Goal: Understand site structure: Understand site structure

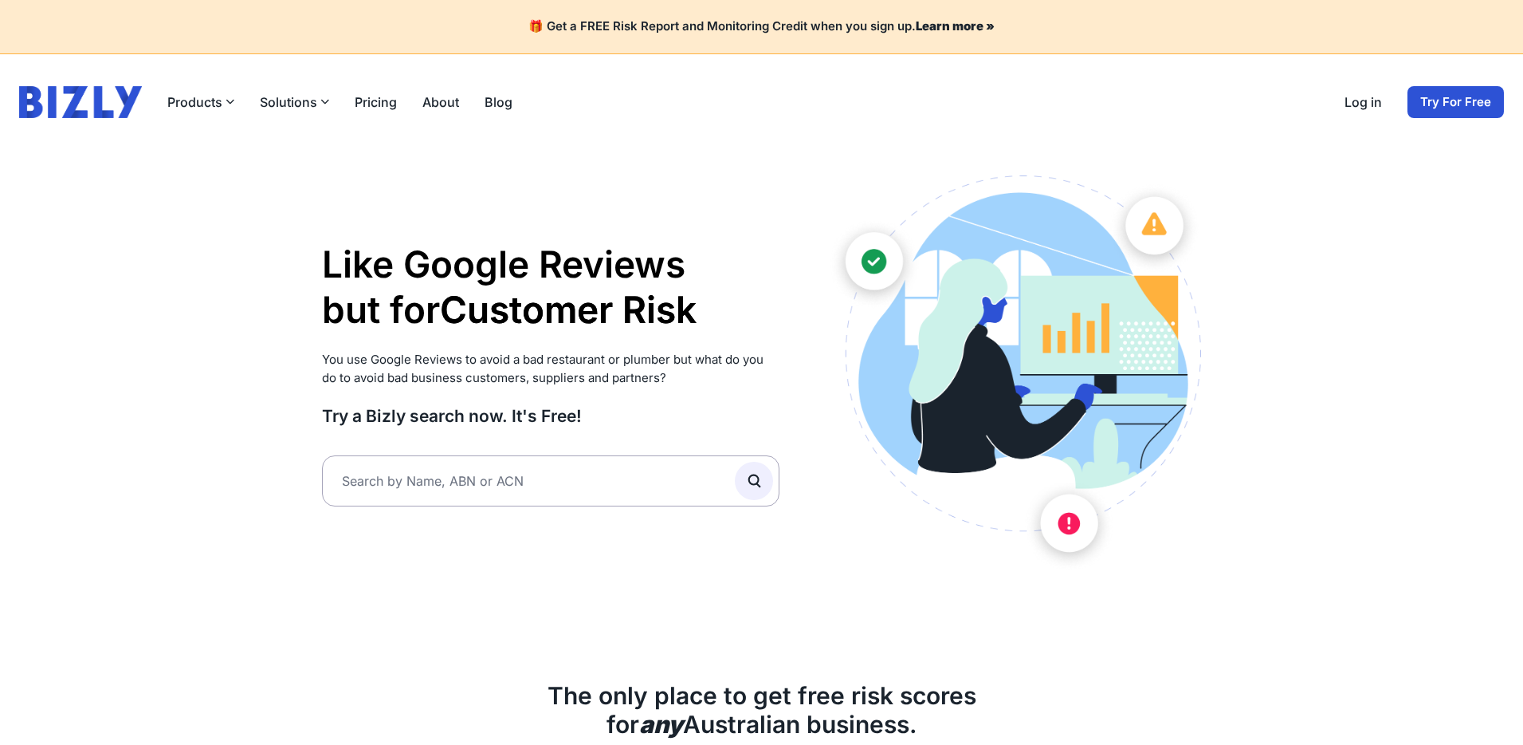
click at [290, 99] on button "Solutions" at bounding box center [294, 101] width 69 height 19
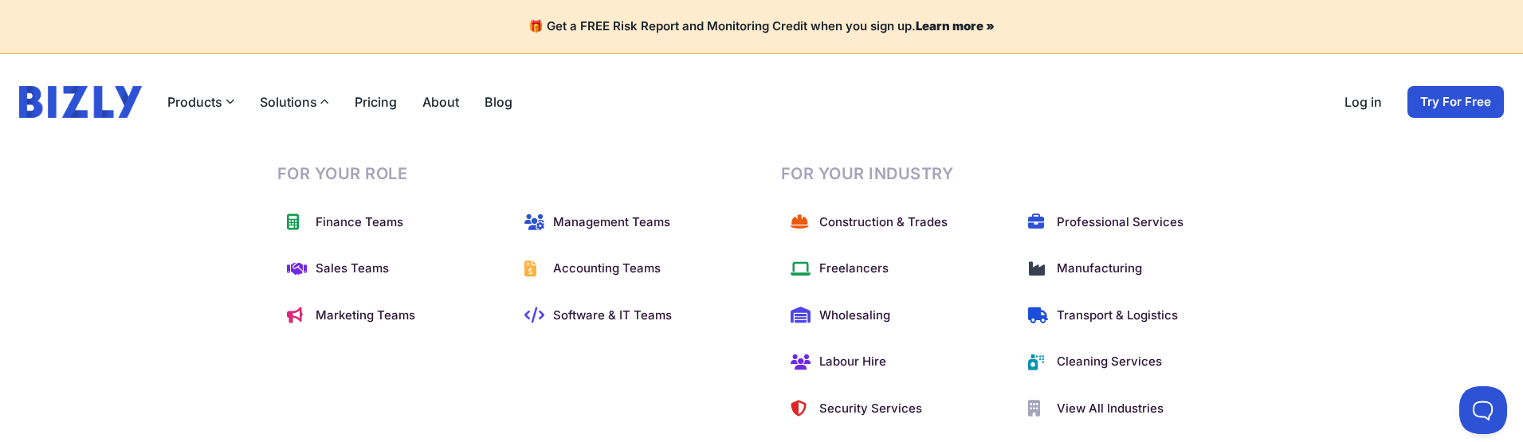
click at [160, 381] on div "For Your Role Finance Teams Management Teams Sales Teams Accounting Teams Marke…" at bounding box center [761, 295] width 1523 height 317
click at [1382, 320] on div "For Your Role Finance Teams Management Teams Sales Teams Accounting Teams Marke…" at bounding box center [761, 295] width 1523 height 317
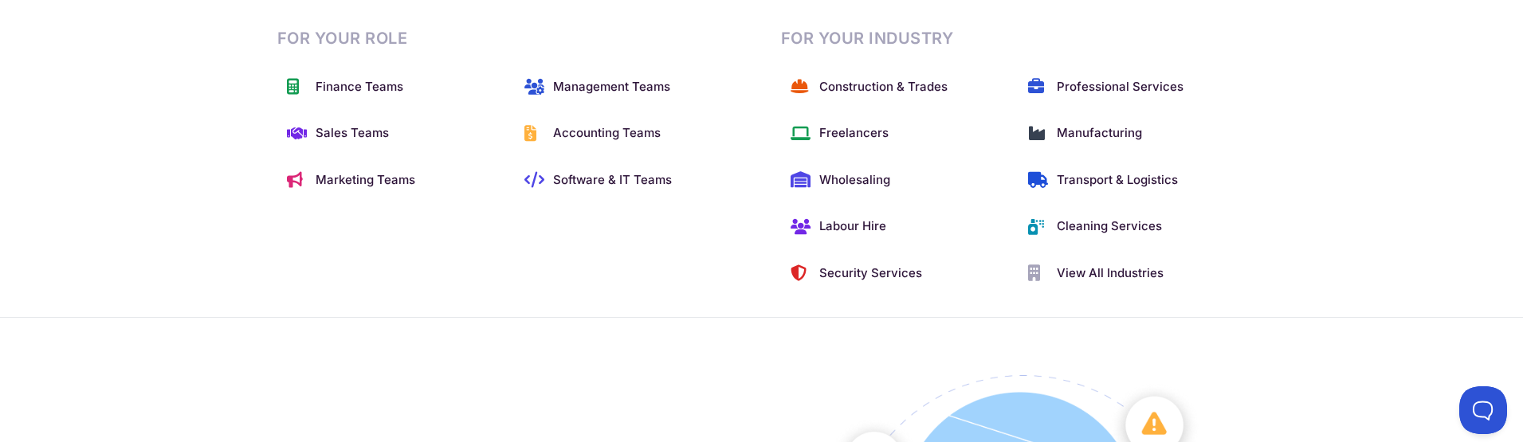
scroll to position [132, 0]
click at [356, 343] on header "Products Bizly Scores Free risk assessments Bizly Reports Detailed risk analysi…" at bounding box center [761, 138] width 1523 height 432
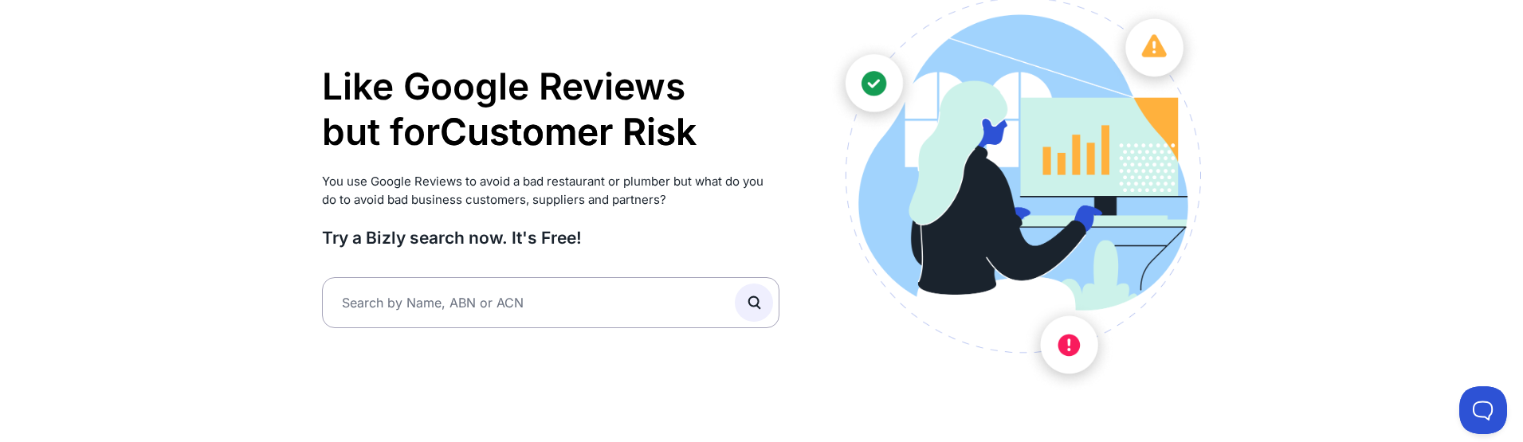
scroll to position [0, 0]
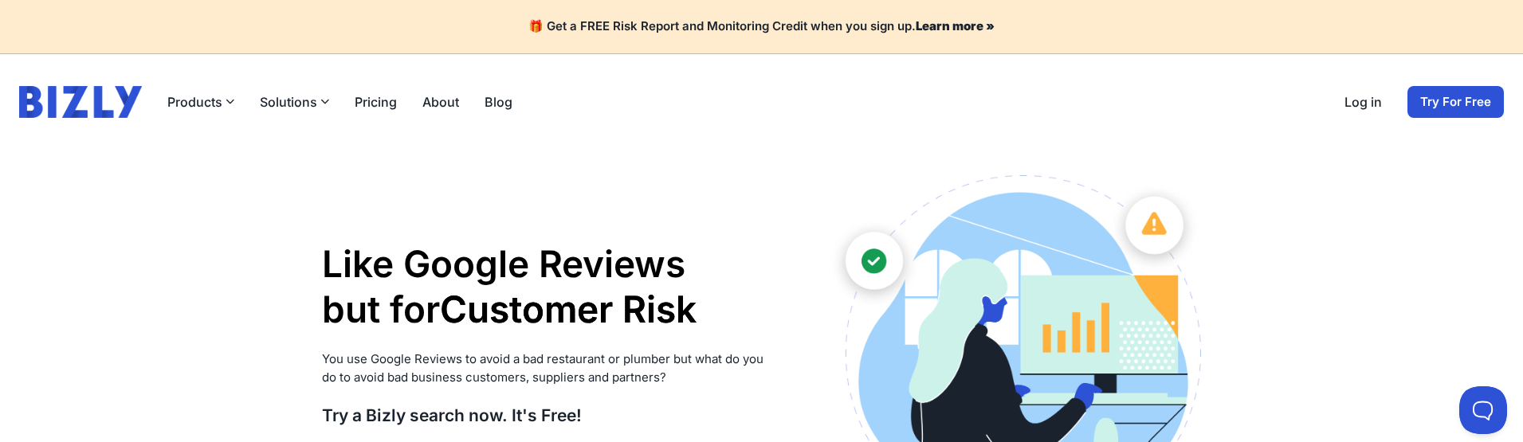
click at [296, 104] on button "Solutions" at bounding box center [294, 101] width 69 height 19
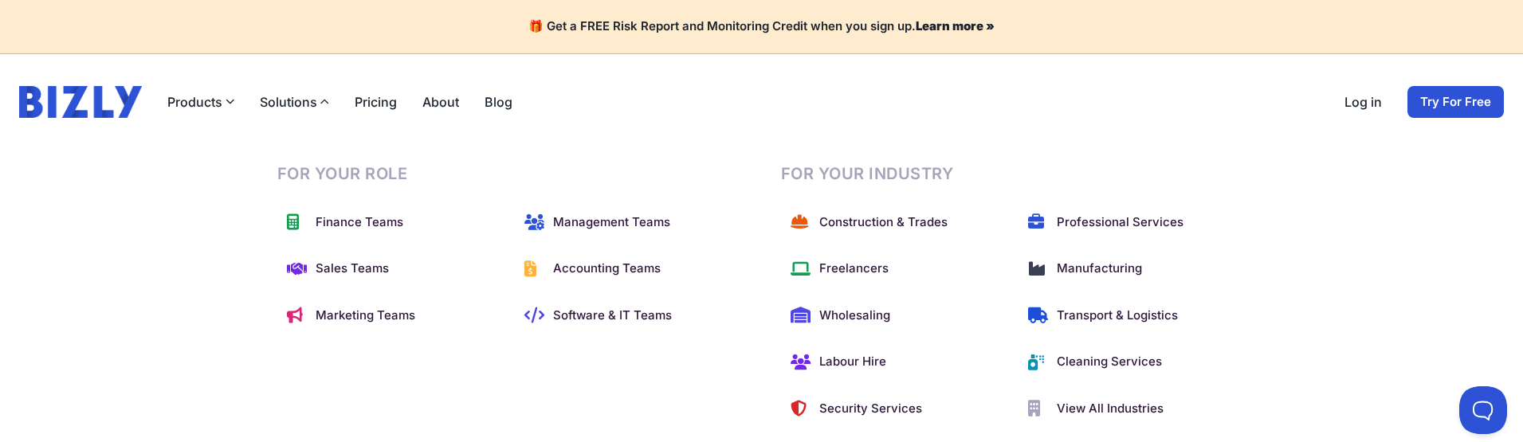
click at [211, 368] on div "For Your Role Finance Teams Management Teams Sales Teams Accounting Teams Marke…" at bounding box center [761, 295] width 1523 height 317
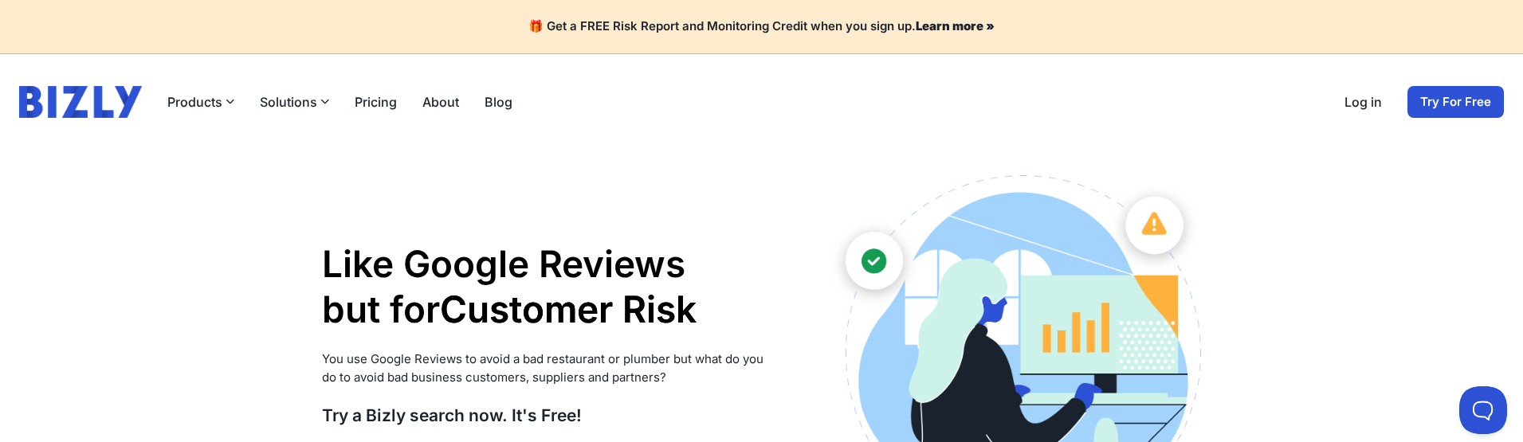
click at [308, 101] on button "Solutions" at bounding box center [294, 101] width 69 height 19
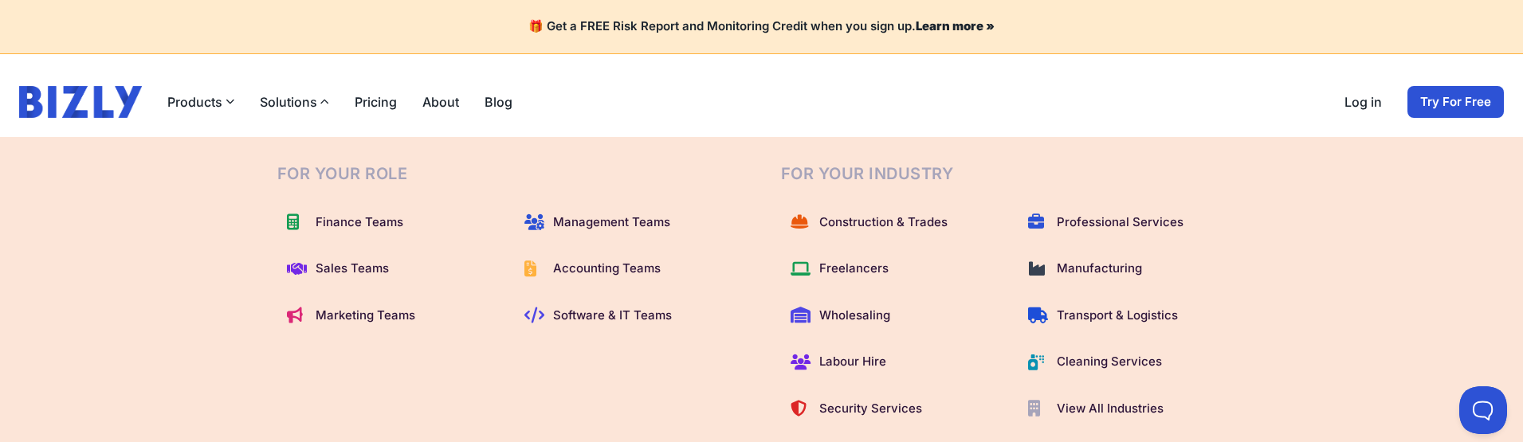
click at [230, 377] on div "For Your Role Finance Teams Management Teams Sales Teams Accounting Teams Marke…" at bounding box center [761, 295] width 1523 height 317
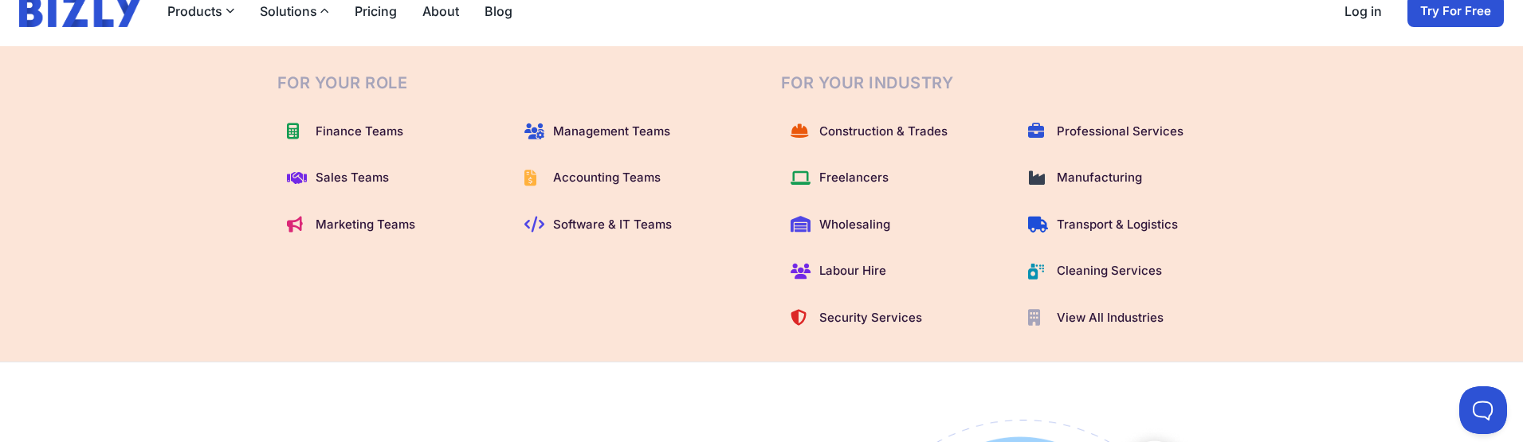
scroll to position [49, 0]
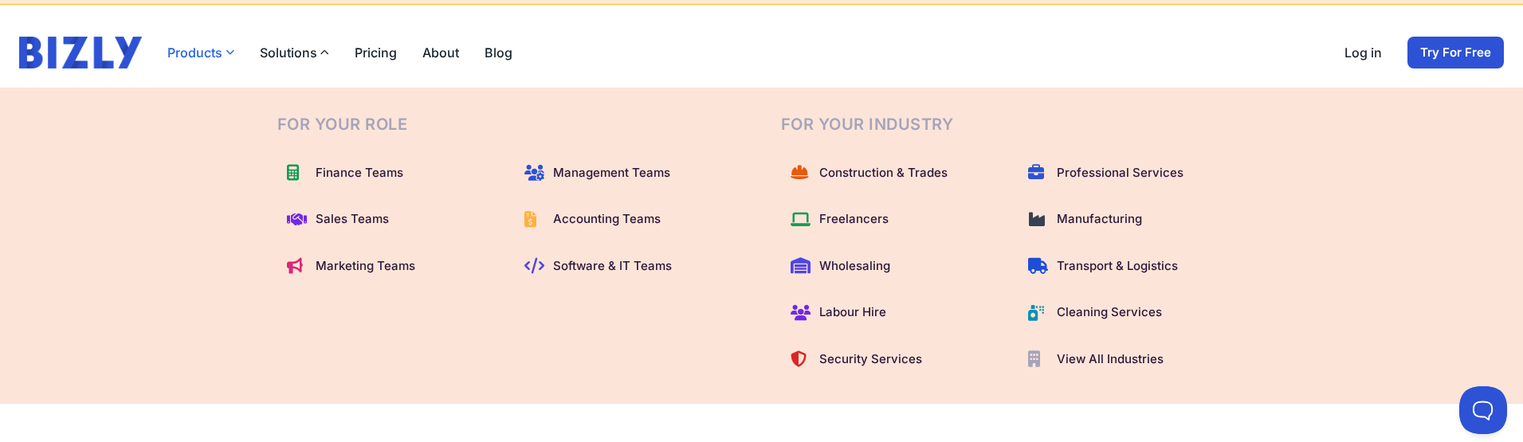
click at [219, 45] on button "Products" at bounding box center [200, 52] width 67 height 19
